Goal: Task Accomplishment & Management: Manage account settings

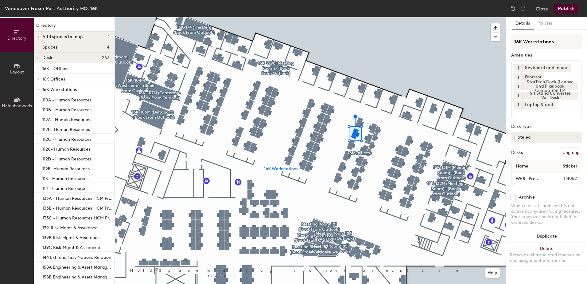
click at [537, 132] on button "Hoteled" at bounding box center [546, 136] width 71 height 11
click at [524, 158] on div "Assigned" at bounding box center [542, 155] width 61 height 9
click at [570, 10] on button "Publish" at bounding box center [566, 9] width 24 height 10
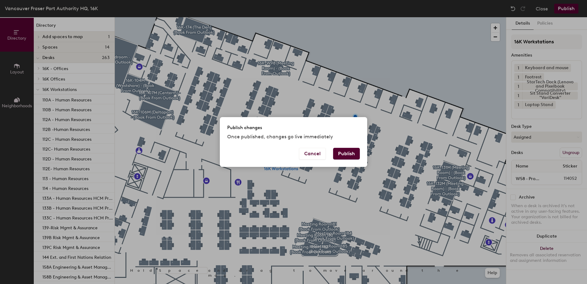
click at [347, 152] on button "Publish" at bounding box center [346, 154] width 27 height 12
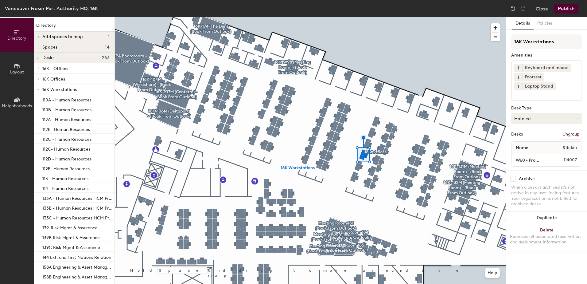
click at [554, 119] on button "Hoteled" at bounding box center [546, 118] width 71 height 11
click at [524, 137] on div "Assigned" at bounding box center [542, 137] width 61 height 9
click at [565, 9] on button "Publish" at bounding box center [566, 9] width 24 height 10
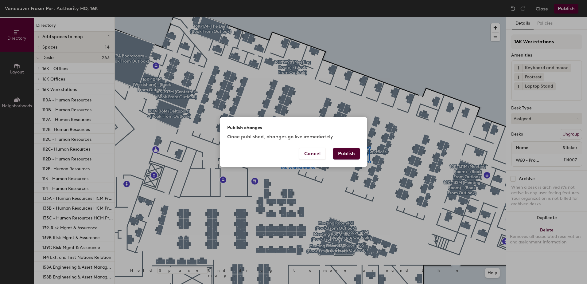
click at [349, 154] on button "Publish" at bounding box center [346, 154] width 27 height 12
